Goal: Information Seeking & Learning: Learn about a topic

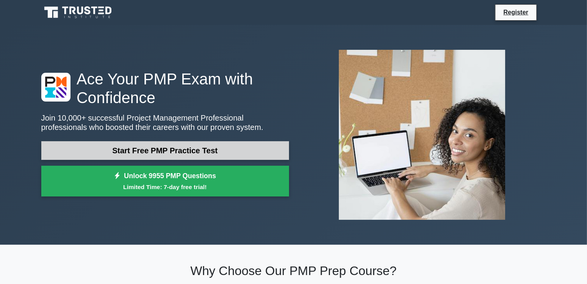
click at [202, 146] on link "Start Free PMP Practice Test" at bounding box center [165, 150] width 248 height 19
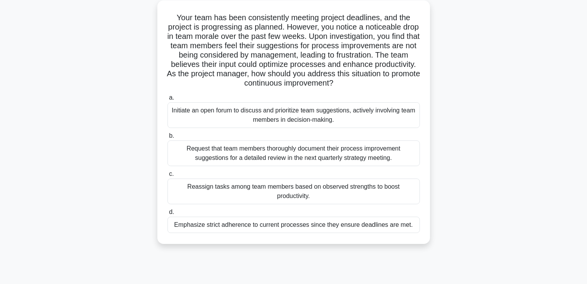
scroll to position [47, 0]
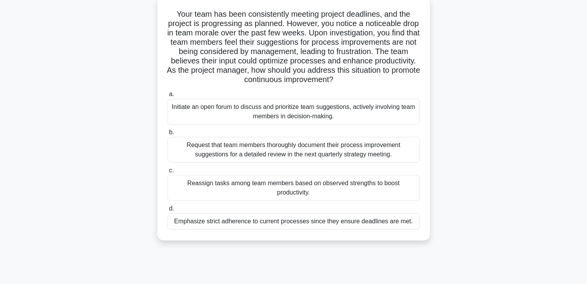
click at [192, 109] on div "Initiate an open forum to discuss and prioritize team suggestions, actively inv…" at bounding box center [293, 112] width 252 height 26
click at [167, 97] on input "a. Initiate an open forum to discuss and prioritize team suggestions, actively …" at bounding box center [167, 94] width 0 height 5
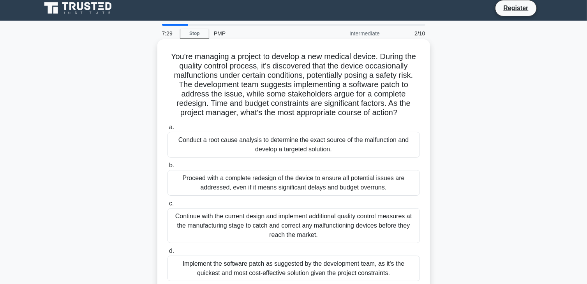
scroll to position [0, 0]
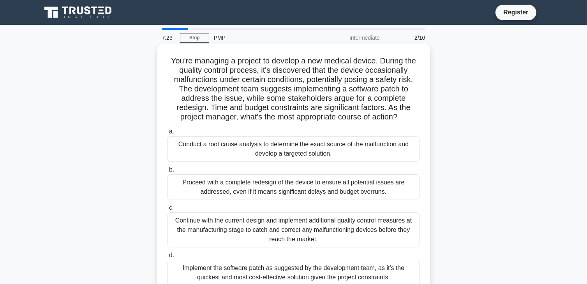
click at [173, 87] on h5 "You're managing a project to develop a new medical device. During the quality c…" at bounding box center [294, 89] width 254 height 66
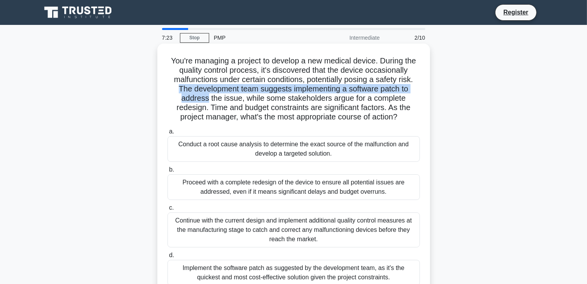
drag, startPoint x: 173, startPoint y: 87, endPoint x: 173, endPoint y: 102, distance: 14.8
click at [173, 102] on h5 "You're managing a project to develop a new medical device. During the quality c…" at bounding box center [294, 89] width 254 height 66
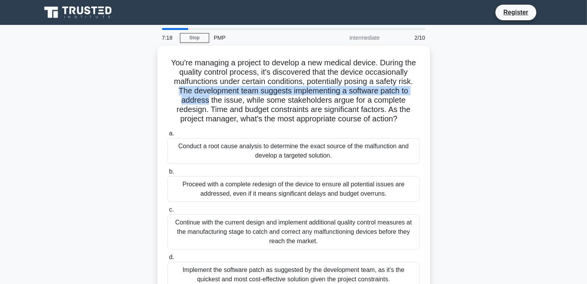
click at [135, 104] on div "You're managing a project to develop a new medical device. During the quality c…" at bounding box center [294, 177] width 514 height 263
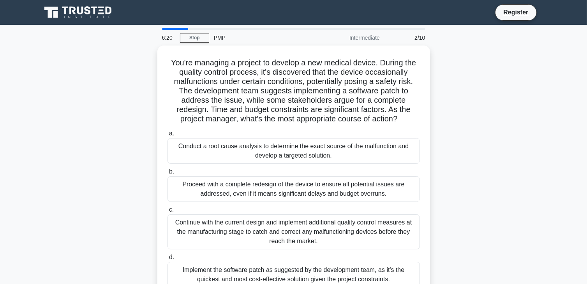
click at [135, 104] on div "You're managing a project to develop a new medical device. During the quality c…" at bounding box center [294, 177] width 514 height 263
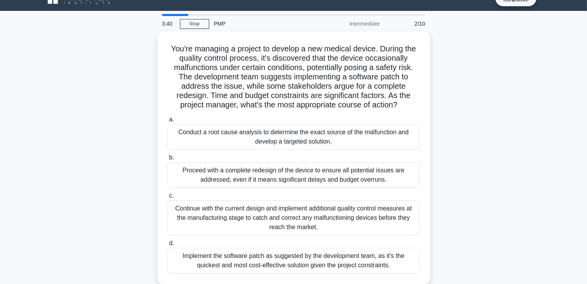
scroll to position [16, 0]
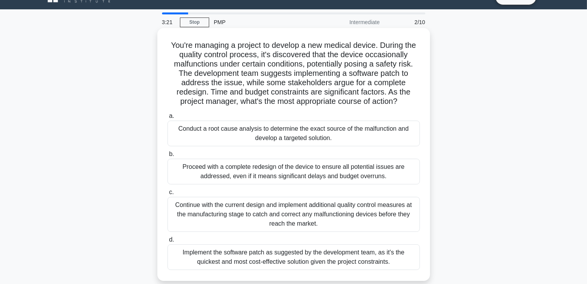
click at [203, 261] on div "Implement the software patch as suggested by the development team, as it's the …" at bounding box center [293, 258] width 252 height 26
click at [167, 243] on input "d. Implement the software patch as suggested by the development team, as it's t…" at bounding box center [167, 240] width 0 height 5
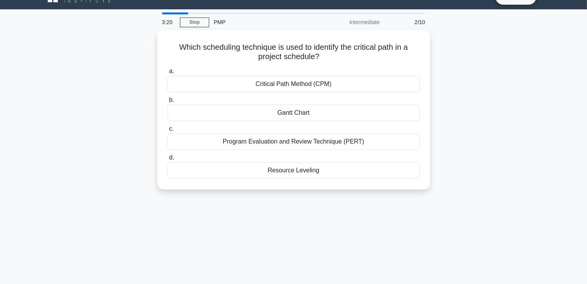
scroll to position [0, 0]
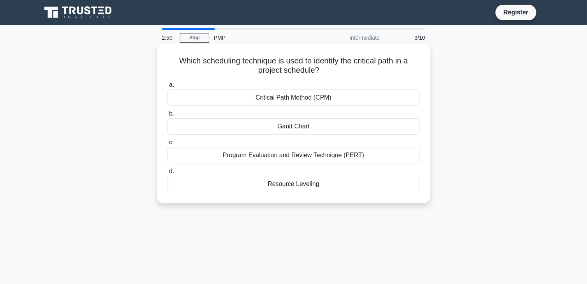
click at [180, 156] on div "Program Evaluation and Review Technique (PERT)" at bounding box center [293, 155] width 252 height 16
click at [167, 145] on input "c. Program Evaluation and Review Technique (PERT)" at bounding box center [167, 142] width 0 height 5
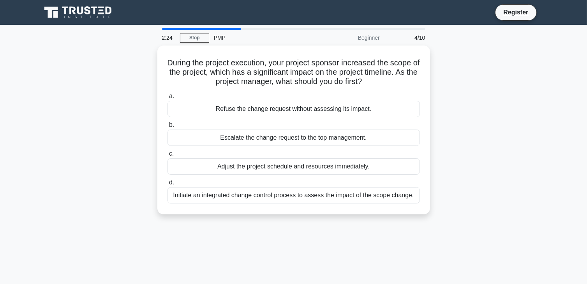
click at [180, 156] on label "c. Adjust the project schedule and resources immediately." at bounding box center [293, 162] width 252 height 26
click at [167, 156] on input "c. Adjust the project schedule and resources immediately." at bounding box center [167, 154] width 0 height 5
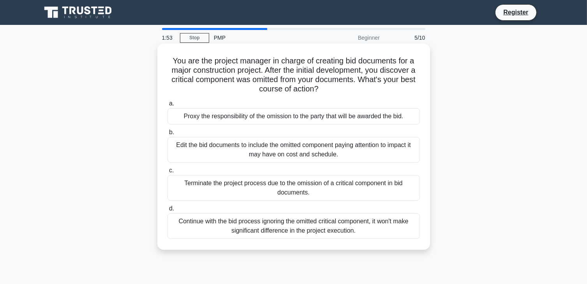
click at [170, 118] on div "Proxy the responsibility of the omission to the party that will be awarded the …" at bounding box center [293, 116] width 252 height 16
click at [167, 106] on input "a. Proxy the responsibility of the omission to the party that will be awarded t…" at bounding box center [167, 103] width 0 height 5
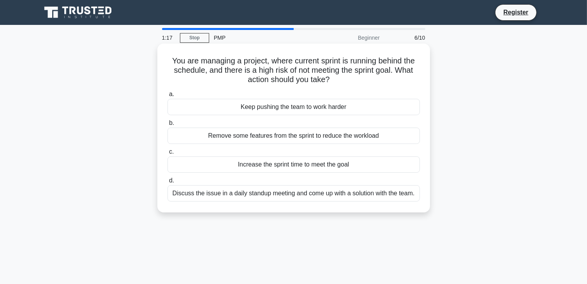
click at [178, 106] on div "Keep pushing the team to work harder" at bounding box center [293, 107] width 252 height 16
click at [167, 97] on input "a. Keep pushing the team to work harder" at bounding box center [167, 94] width 0 height 5
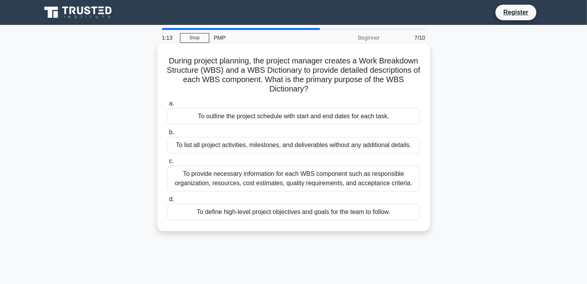
click at [217, 173] on div "To provide necessary information for each WBS component such as responsible org…" at bounding box center [293, 179] width 252 height 26
click at [167, 164] on input "c. To provide necessary information for each WBS component such as responsible …" at bounding box center [167, 161] width 0 height 5
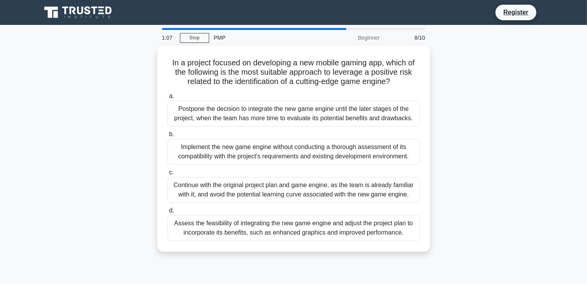
click at [132, 184] on div "In a project focused on developing a new mobile gaming app, which of the follow…" at bounding box center [294, 154] width 514 height 216
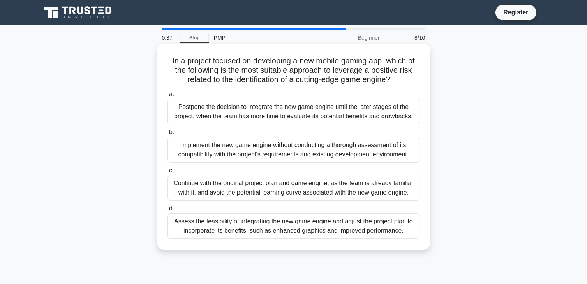
click at [180, 240] on div "a. Postpone the decision to integrate the new game engine until the later stage…" at bounding box center [294, 164] width 262 height 153
click at [182, 229] on div "Assess the feasibility of integrating the new game engine and adjust the projec…" at bounding box center [293, 226] width 252 height 26
click at [167, 211] on input "d. Assess the feasibility of integrating the new game engine and adjust the pro…" at bounding box center [167, 208] width 0 height 5
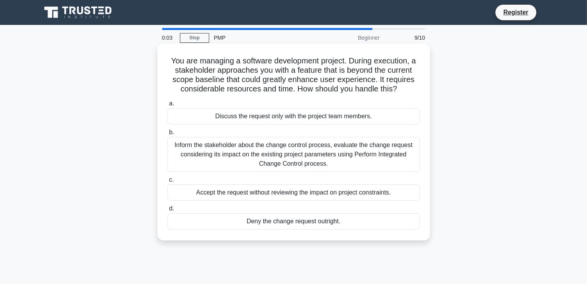
click at [201, 220] on div "Deny the change request outright." at bounding box center [293, 221] width 252 height 16
click at [167, 211] on input "d. Deny the change request outright." at bounding box center [167, 208] width 0 height 5
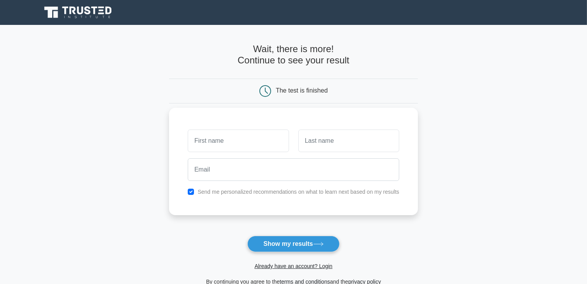
click at [220, 136] on input "text" at bounding box center [238, 141] width 101 height 23
click at [197, 141] on input "retselisitsoe" at bounding box center [238, 141] width 101 height 23
type input "Retselisitsoe"
click at [334, 142] on input "text" at bounding box center [348, 141] width 101 height 23
type input "Makhalanyanr"
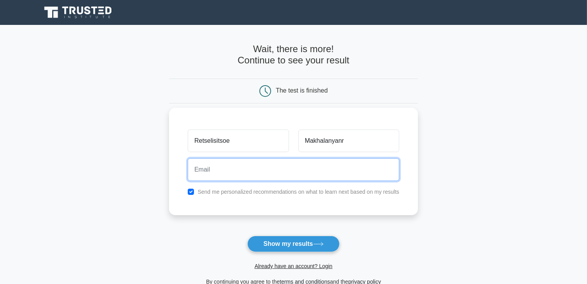
click at [246, 164] on input "email" at bounding box center [293, 170] width 211 height 23
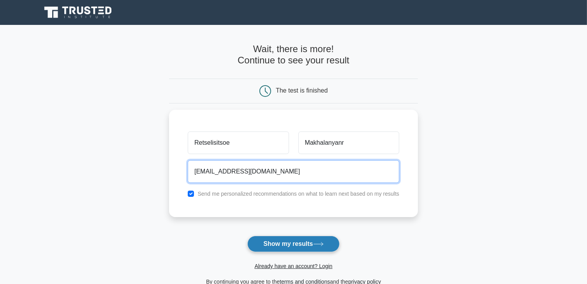
type input "gladysmakhalane35@gmail.com"
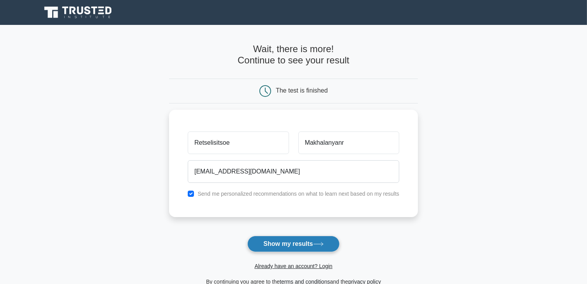
click at [271, 247] on button "Show my results" at bounding box center [293, 244] width 92 height 16
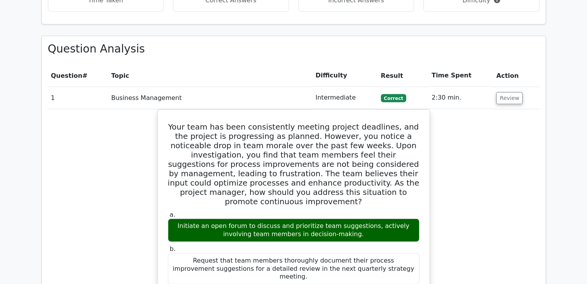
scroll to position [654, 0]
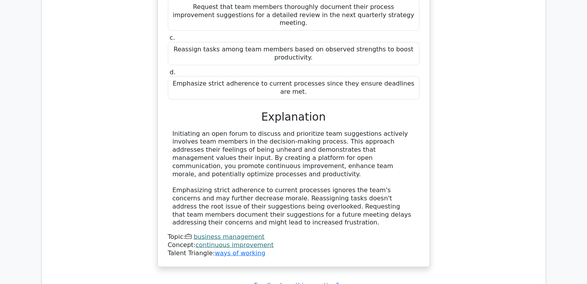
scroll to position [919, 0]
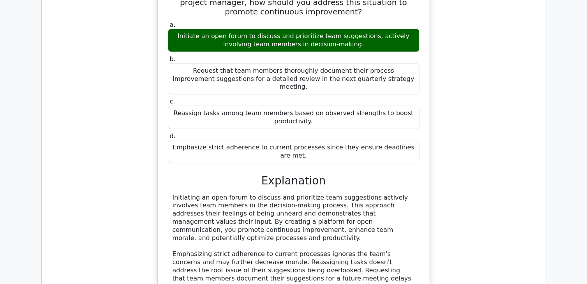
click at [267, 254] on div "Your team has been consistently meeting project deadlines, and the project is p…" at bounding box center [294, 135] width 492 height 433
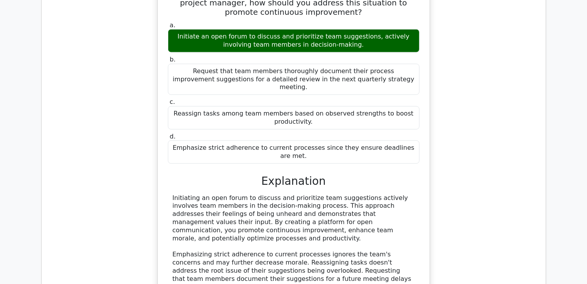
click at [267, 254] on div "Your team has been consistently meeting project deadlines, and the project is p…" at bounding box center [293, 126] width 273 height 412
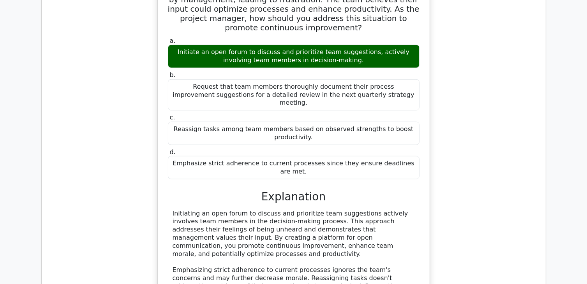
click at [267, 254] on div "Your team has been consistently meeting project deadlines, and the project is p…" at bounding box center [294, 141] width 266 height 405
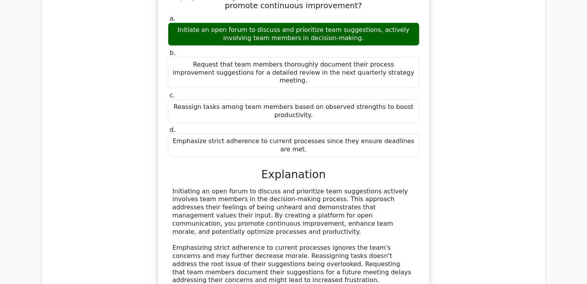
click at [267, 254] on div "Your team has been consistently meeting project deadlines, and the project is p…" at bounding box center [294, 123] width 492 height 421
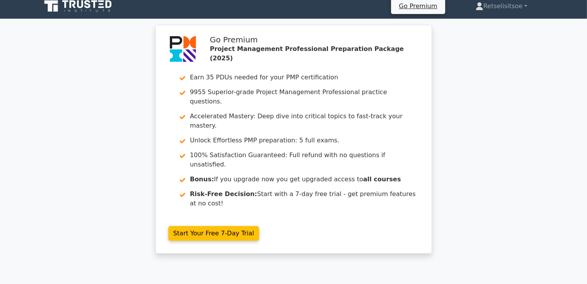
scroll to position [0, 0]
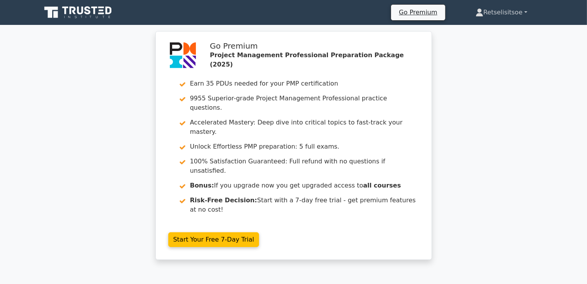
click at [493, 15] on link "Retselisitsoe" at bounding box center [501, 13] width 89 height 16
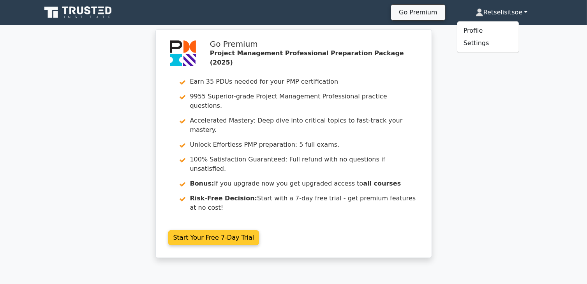
click at [204, 231] on link "Start Your Free 7-Day Trial" at bounding box center [213, 238] width 91 height 15
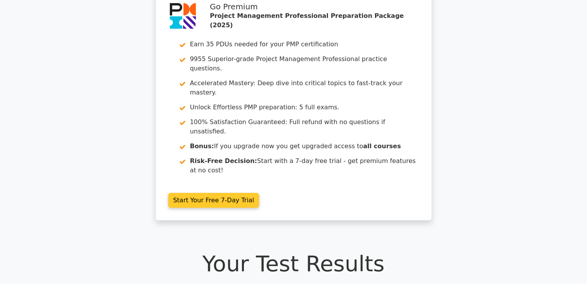
scroll to position [109, 0]
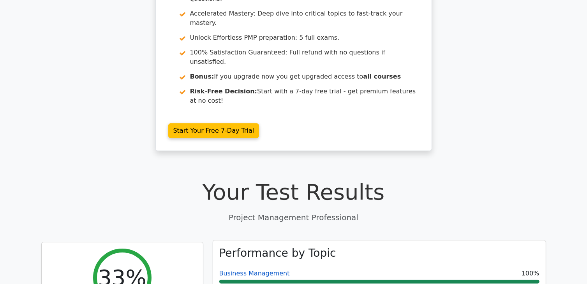
click at [224, 270] on link "Business Management" at bounding box center [254, 273] width 70 height 7
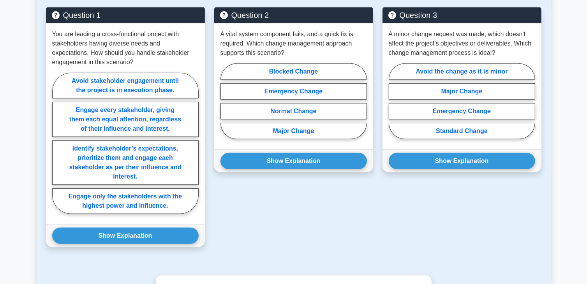
scroll to position [405, 0]
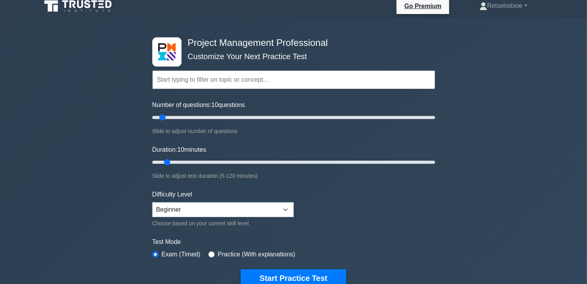
scroll to position [7, 0]
